Goal: Task Accomplishment & Management: Complete application form

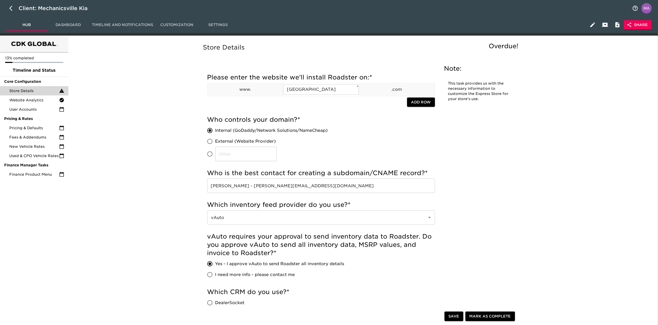
click at [12, 9] on icon "button" at bounding box center [12, 8] width 6 height 6
select select "10"
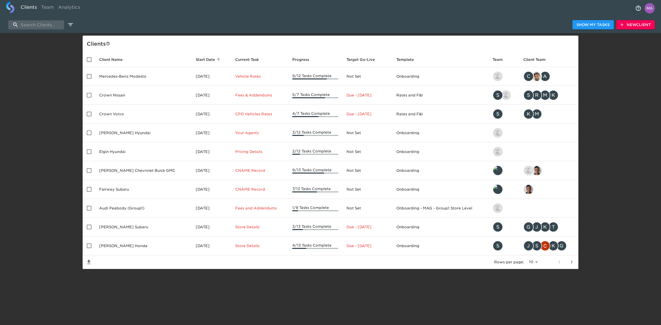
click at [59, 85] on div "Show My Tasks New Client Client s Client Name Start Date sorted ascending Curre…" at bounding box center [330, 151] width 661 height 236
click at [54, 25] on input "search" at bounding box center [36, 24] width 56 height 9
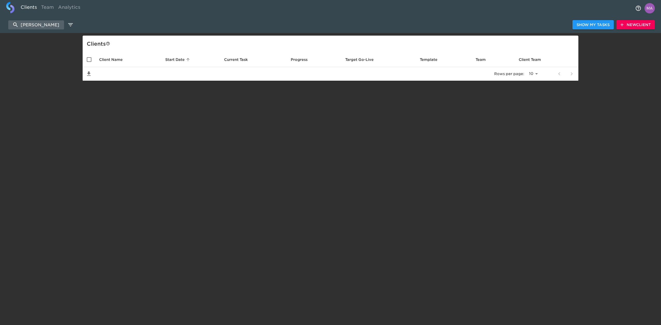
type input "[PERSON_NAME]"
click at [642, 23] on span "New Client" at bounding box center [636, 25] width 30 height 6
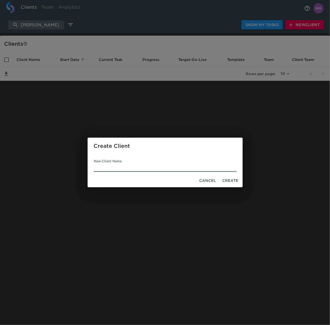
click at [123, 164] on input "New Client Name" at bounding box center [165, 167] width 143 height 8
paste input "[PERSON_NAME] Cadillac Buick GMC"
type input "[PERSON_NAME] Cadillac Buick GMC"
click at [234, 178] on span "Create" at bounding box center [230, 180] width 16 height 6
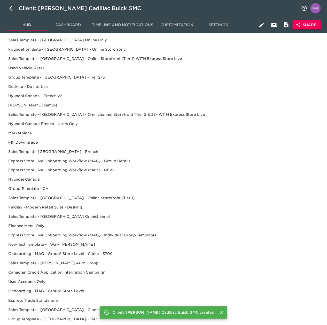
scroll to position [132, 0]
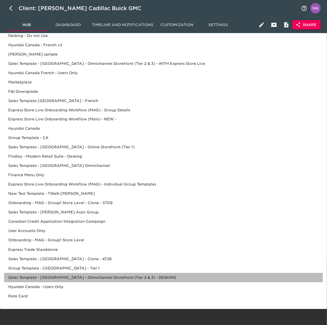
click at [100, 278] on div "Sales Template - [GEOGRAPHIC_DATA] - Omnichannel Storefront (Tier 2 & 3) - DESK…" at bounding box center [163, 277] width 319 height 9
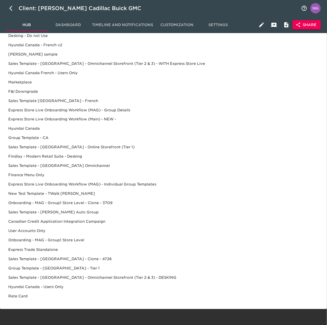
scroll to position [0, 0]
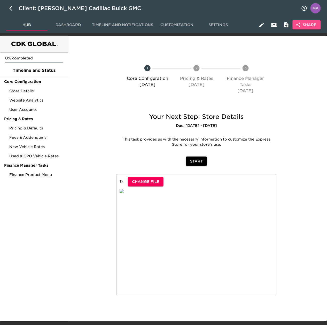
click at [320, 26] on button "Share" at bounding box center [307, 25] width 28 height 10
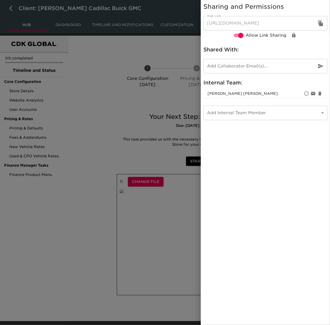
click at [319, 24] on icon "button" at bounding box center [320, 23] width 5 height 6
click at [322, 23] on icon "button" at bounding box center [320, 23] width 6 height 6
drag, startPoint x: 86, startPoint y: 78, endPoint x: 82, endPoint y: 63, distance: 15.4
click at [86, 78] on div at bounding box center [165, 162] width 330 height 325
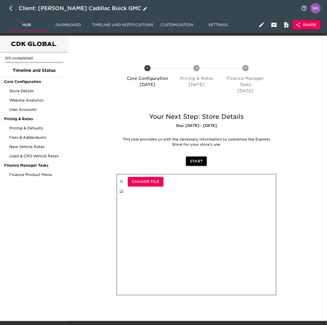
click at [10, 6] on icon "button" at bounding box center [12, 8] width 6 height 6
select select "10"
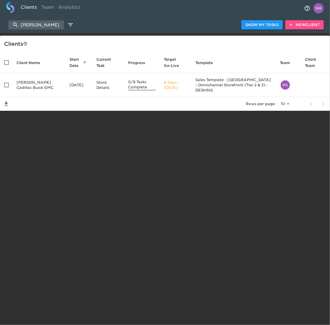
click at [296, 26] on span "New Client" at bounding box center [304, 25] width 30 height 6
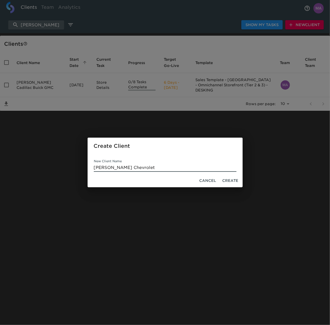
type input "[PERSON_NAME] Chevrolet"
click at [232, 177] on button "Create" at bounding box center [230, 181] width 20 height 10
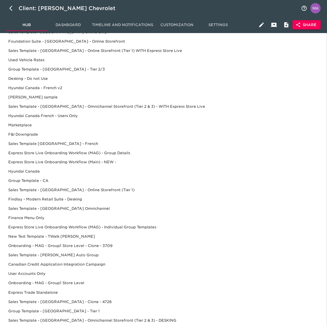
scroll to position [132, 0]
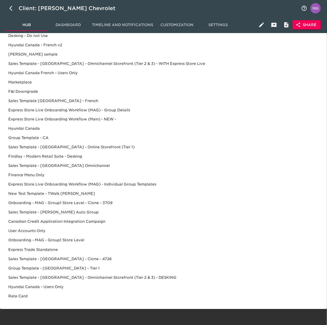
click at [123, 276] on div "Sales Template - [GEOGRAPHIC_DATA] - Omnichannel Storefront (Tier 2 & 3) - DESK…" at bounding box center [163, 277] width 319 height 9
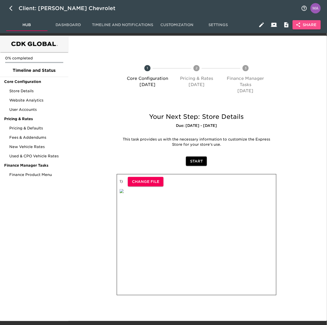
click at [317, 24] on button "Share" at bounding box center [307, 25] width 28 height 10
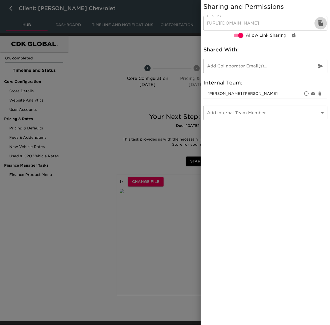
click at [322, 21] on icon "button" at bounding box center [320, 23] width 6 height 6
click at [97, 210] on div at bounding box center [165, 162] width 330 height 325
